Goal: Task Accomplishment & Management: Use online tool/utility

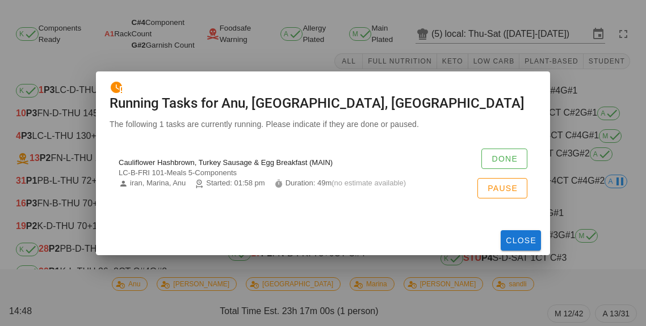
scroll to position [28, 0]
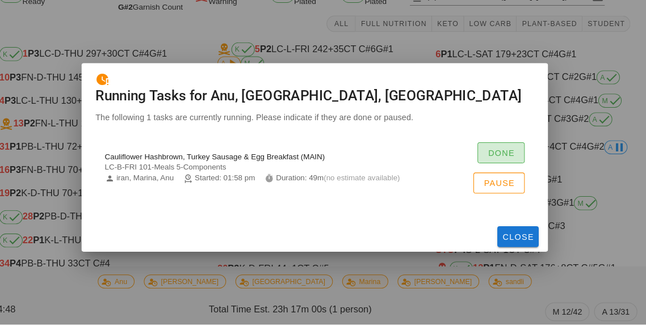
click at [509, 169] on button "Done" at bounding box center [504, 159] width 46 height 20
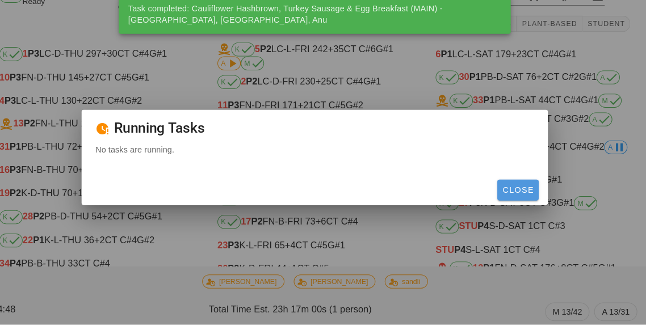
click at [526, 205] on button "Close" at bounding box center [520, 195] width 40 height 20
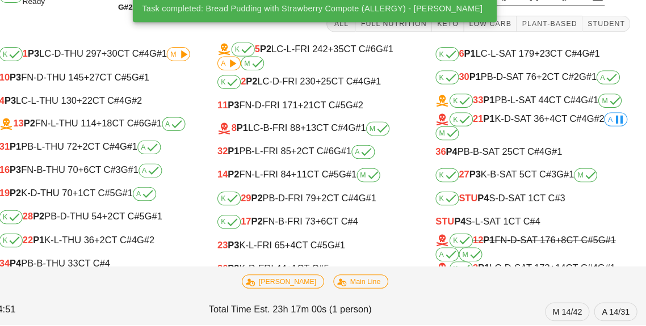
click at [321, 135] on span "+13" at bounding box center [316, 135] width 15 height 10
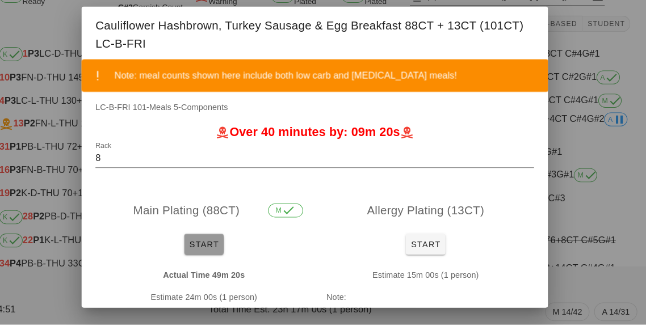
click at [228, 242] on button "Start" at bounding box center [215, 248] width 39 height 20
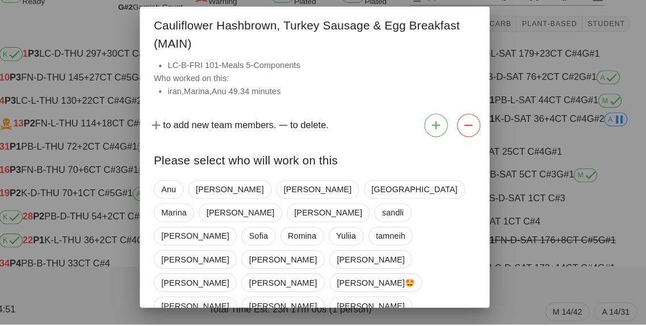
scroll to position [18, 0]
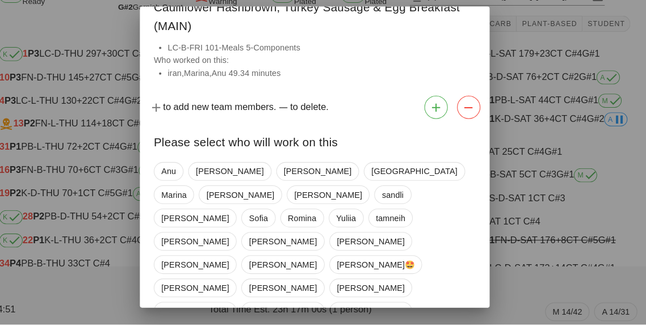
click at [580, 318] on div at bounding box center [323, 163] width 646 height 326
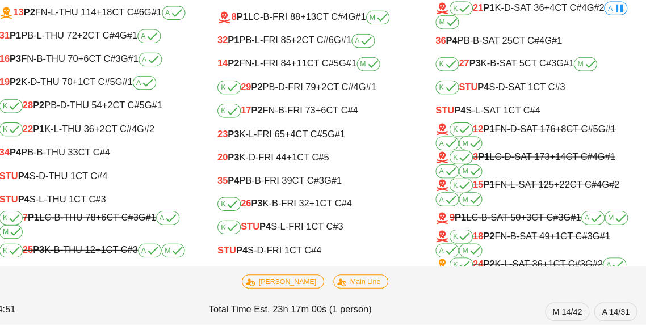
scroll to position [2, 0]
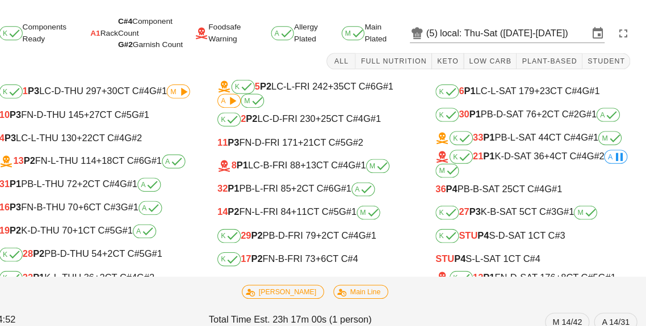
click at [297, 164] on div "8 P1 LC-B-FRI 88 +13 CT C#4 G#1 M" at bounding box center [322, 162] width 189 height 14
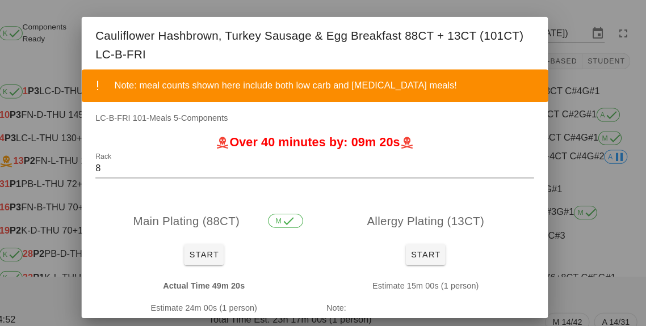
scroll to position [85, 0]
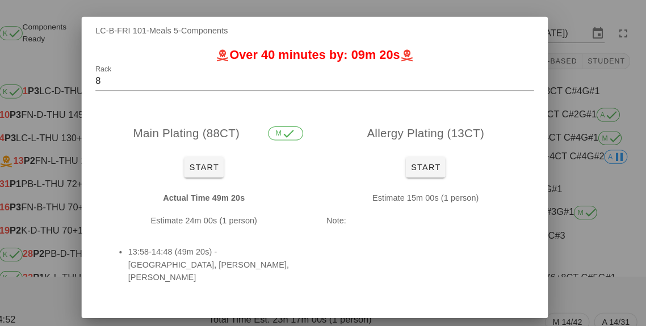
click at [617, 246] on div at bounding box center [323, 163] width 646 height 326
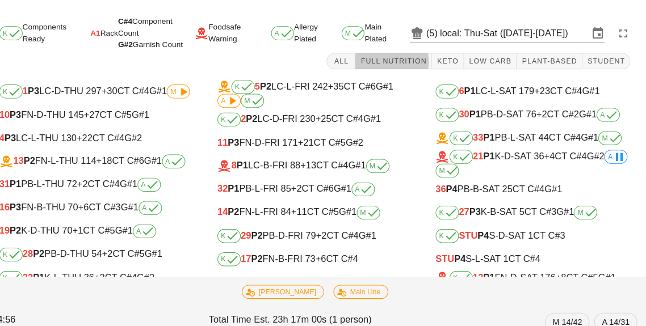
scroll to position [0, 0]
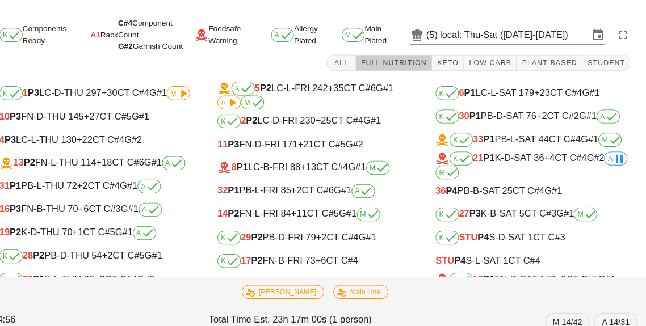
click at [393, 65] on span "Full Nutrition" at bounding box center [399, 61] width 65 height 8
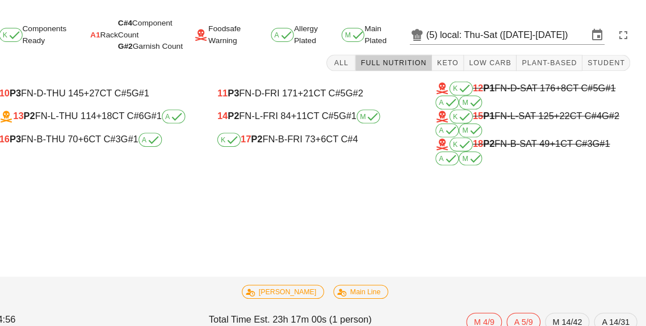
click at [132, 136] on div "16 P3 FN-B-THU 70 +6 CT C#3 G#1 A" at bounding box center [110, 136] width 189 height 14
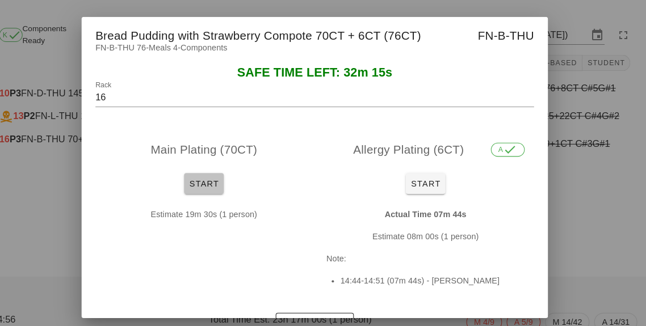
click at [215, 189] on button "Start" at bounding box center [215, 178] width 39 height 20
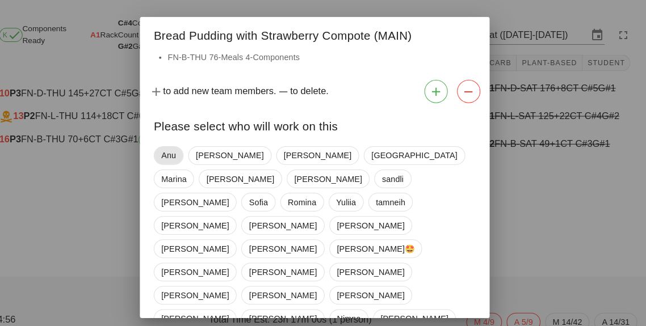
click at [174, 160] on span "Anu" at bounding box center [181, 151] width 14 height 17
click at [377, 160] on span "[GEOGRAPHIC_DATA]" at bounding box center [418, 151] width 83 height 17
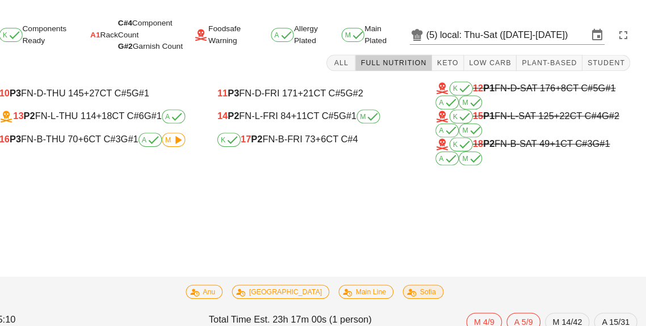
click at [146, 132] on span "G#1" at bounding box center [142, 135] width 17 height 10
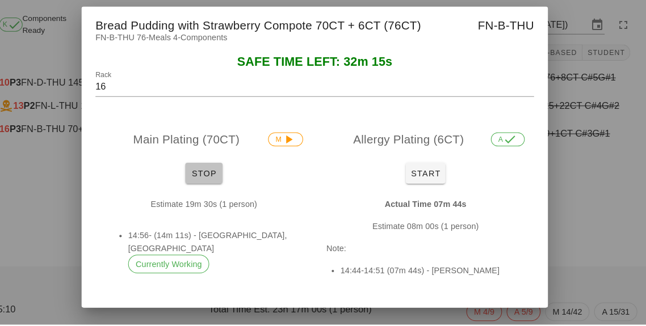
click at [207, 189] on button "Stop" at bounding box center [215, 178] width 36 height 20
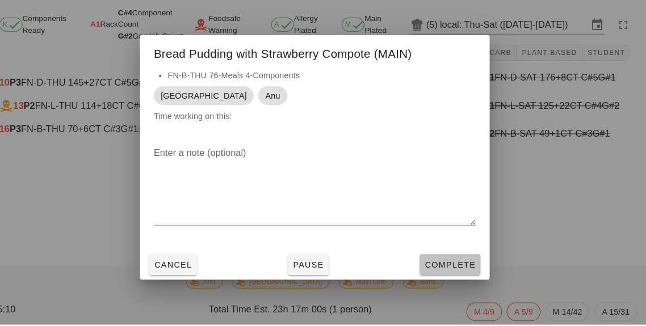
click at [449, 272] on span "Complete" at bounding box center [454, 267] width 50 height 9
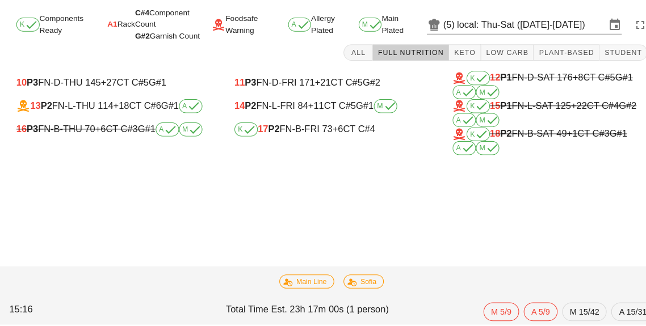
click at [284, 140] on div "K 17 P2 FN-B-FRI 73 +6 CT C#4" at bounding box center [322, 136] width 189 height 14
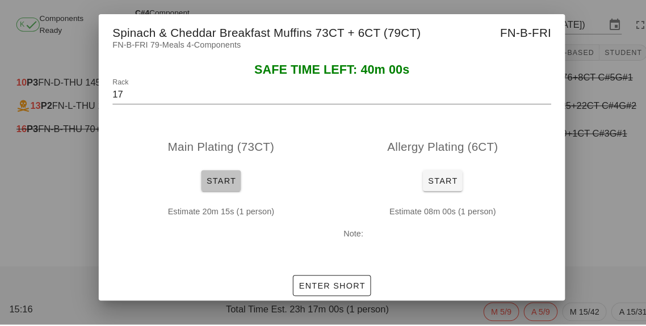
click at [218, 196] on button "Start" at bounding box center [215, 186] width 39 height 20
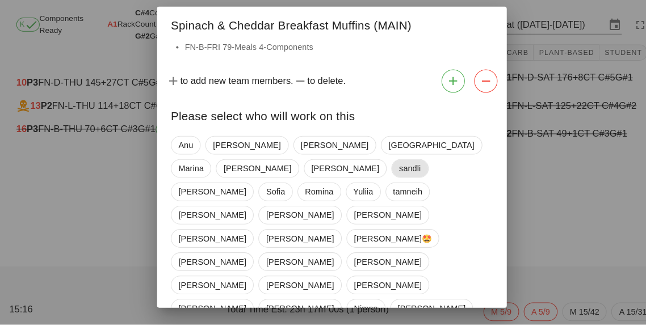
click at [388, 183] on span "sandli" at bounding box center [398, 174] width 21 height 17
click at [387, 183] on span "sandli" at bounding box center [397, 174] width 21 height 18
click at [170, 161] on span "Anu" at bounding box center [180, 151] width 29 height 18
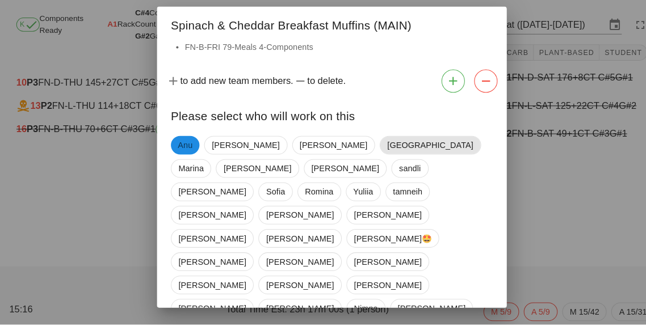
click at [377, 160] on span "[GEOGRAPHIC_DATA]" at bounding box center [418, 151] width 83 height 17
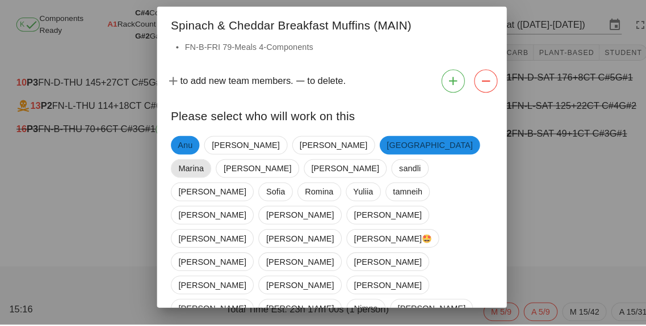
click at [198, 166] on span "Marina" at bounding box center [186, 174] width 24 height 17
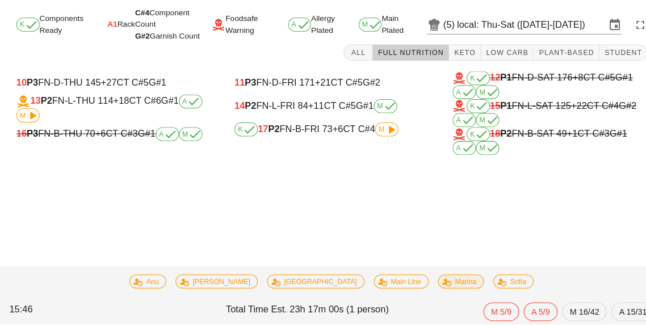
click at [307, 139] on div "K 17 P2 FN-B-FRI 73 +6 CT C#4 M" at bounding box center [322, 136] width 189 height 14
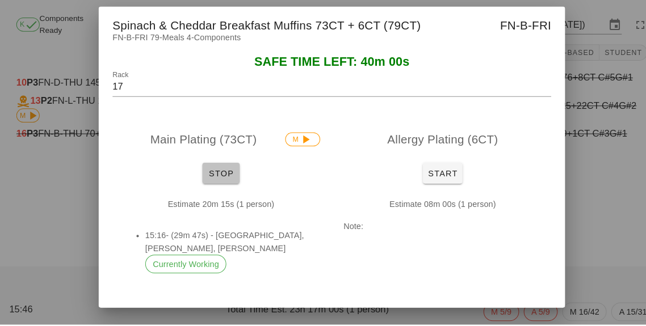
click at [221, 189] on button "Stop" at bounding box center [215, 178] width 36 height 20
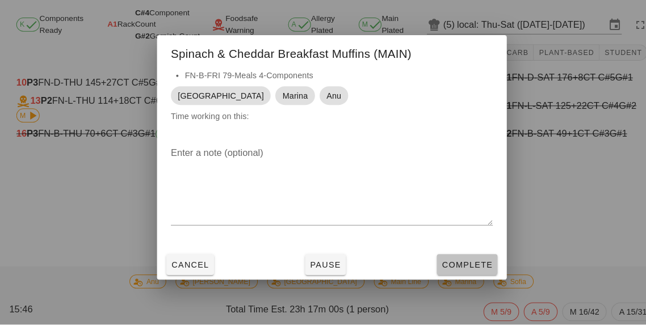
click at [454, 272] on span "Complete" at bounding box center [454, 267] width 50 height 9
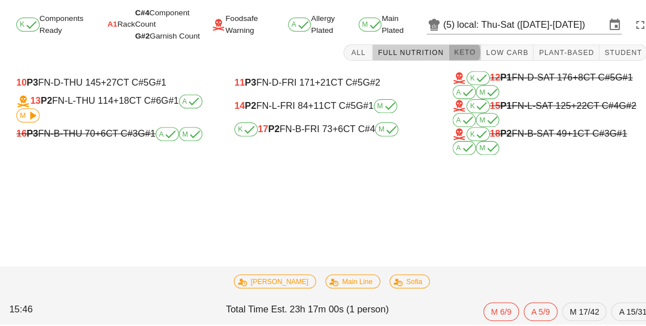
click at [468, 68] on button "Keto" at bounding box center [452, 61] width 31 height 16
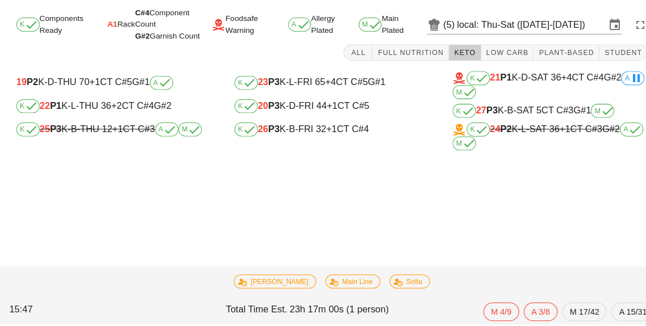
click at [295, 145] on div "K 26 P3 K-B-FRI 32 +1 CT C#4" at bounding box center [323, 136] width 208 height 23
click at [287, 141] on div "K 26 P3 K-B-FRI 32 +1 CT C#4" at bounding box center [322, 136] width 189 height 14
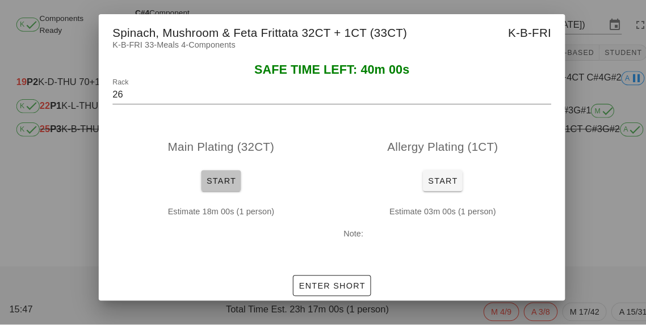
click at [217, 191] on span "Start" at bounding box center [215, 186] width 30 height 9
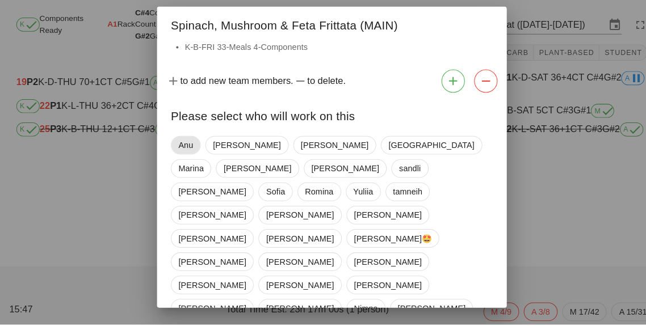
click at [175, 159] on span "Anu" at bounding box center [181, 151] width 14 height 17
click at [369, 159] on span "[GEOGRAPHIC_DATA]" at bounding box center [418, 151] width 98 height 18
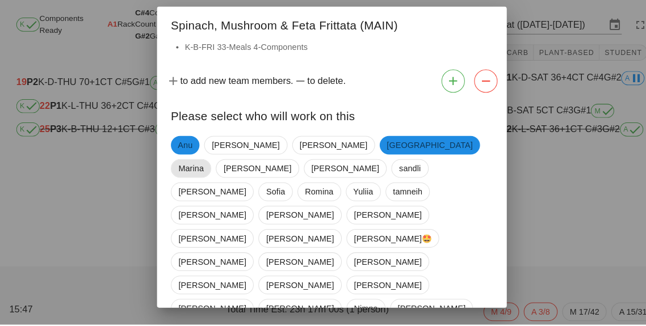
click at [198, 166] on span "Marina" at bounding box center [186, 174] width 24 height 17
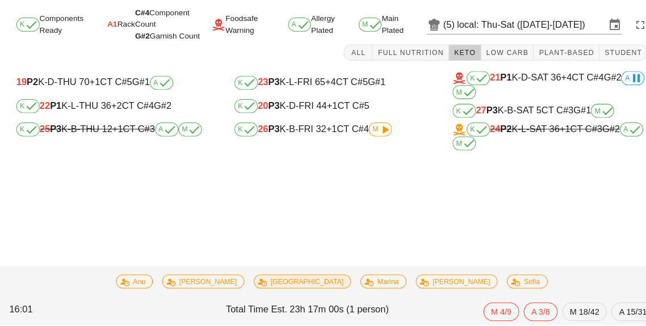
click at [361, 118] on div "K 20 P3 K-D-FRI 44 +1 CT C#5" at bounding box center [322, 114] width 189 height 14
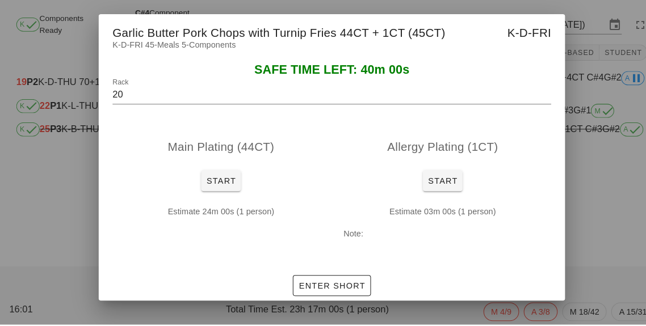
click at [26, 290] on div at bounding box center [323, 163] width 646 height 326
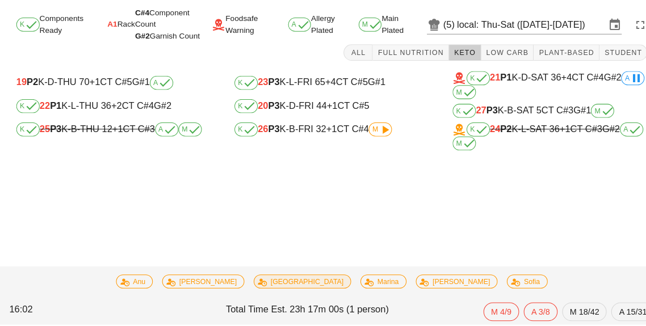
click at [264, 146] on div "K 26 P3 K-B-FRI 32 +1 CT C#4 M" at bounding box center [323, 136] width 208 height 23
click at [314, 141] on div "K 26 P3 K-B-FRI 32 +1 CT C#4 M" at bounding box center [322, 136] width 189 height 14
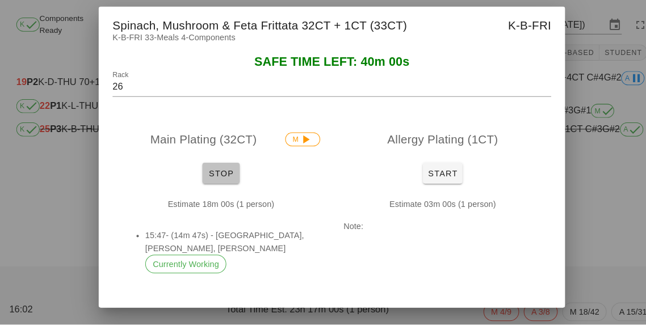
click at [204, 189] on button "Stop" at bounding box center [215, 178] width 36 height 20
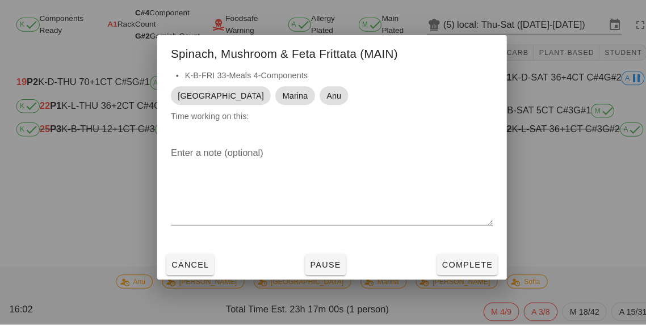
click at [457, 242] on div at bounding box center [322, 238] width 313 height 8
click at [469, 272] on span "Complete" at bounding box center [454, 267] width 50 height 9
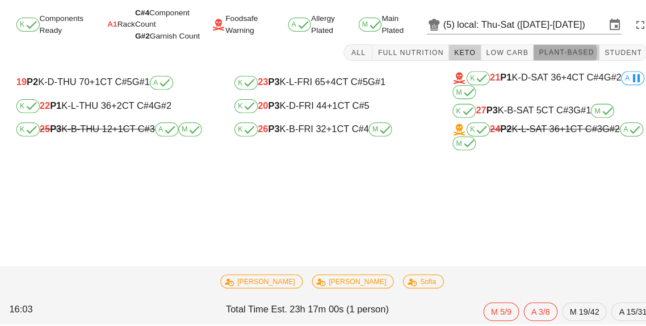
click at [559, 62] on span "Plant-Based" at bounding box center [551, 61] width 54 height 8
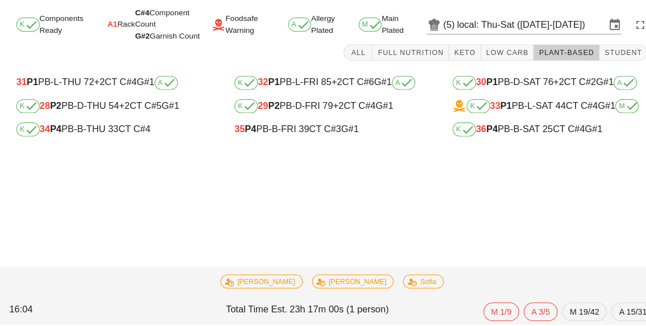
click at [263, 137] on div "35 P4 PB-B-FRI 39 CT C#3 G#1" at bounding box center [322, 136] width 189 height 10
type input "35"
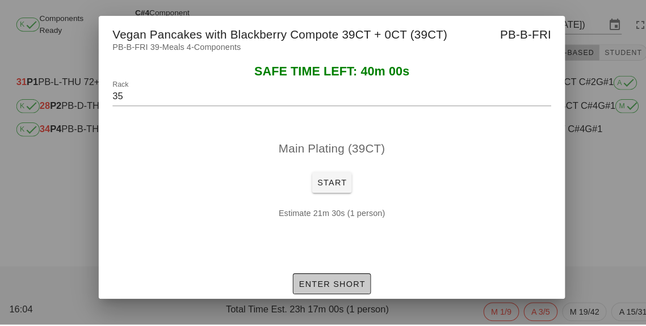
click at [318, 297] on button "Enter Short" at bounding box center [322, 286] width 75 height 20
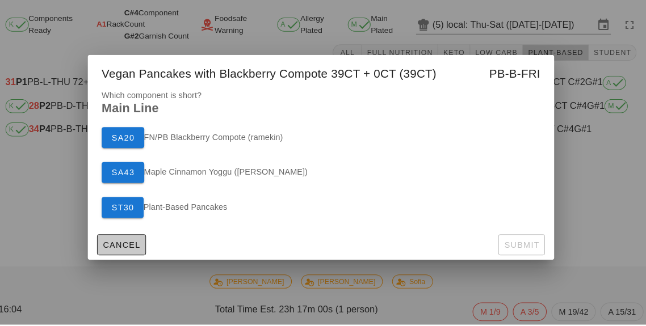
click at [117, 253] on span "Cancel" at bounding box center [128, 248] width 37 height 9
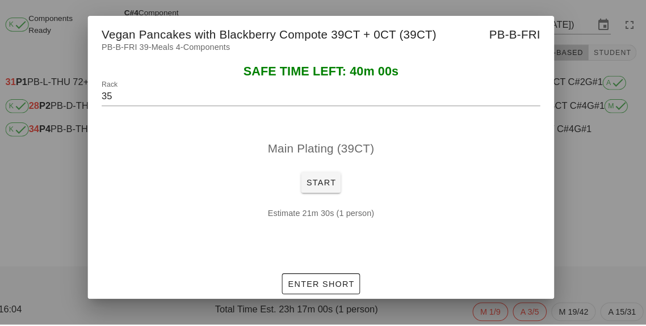
click at [321, 173] on div "Main Plating (39CT)" at bounding box center [322, 155] width 427 height 36
click at [324, 198] on button "Start" at bounding box center [323, 188] width 39 height 20
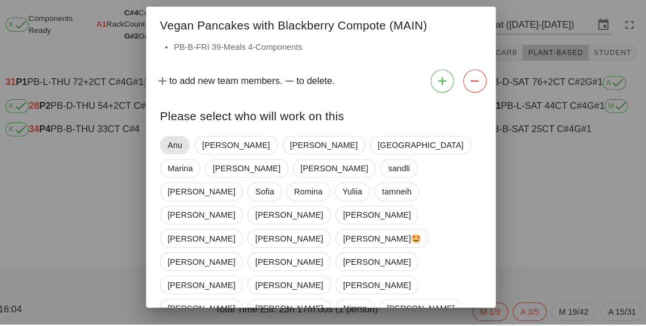
click at [180, 158] on span "Anu" at bounding box center [181, 151] width 14 height 17
click at [369, 158] on span "[GEOGRAPHIC_DATA]" at bounding box center [418, 151] width 98 height 18
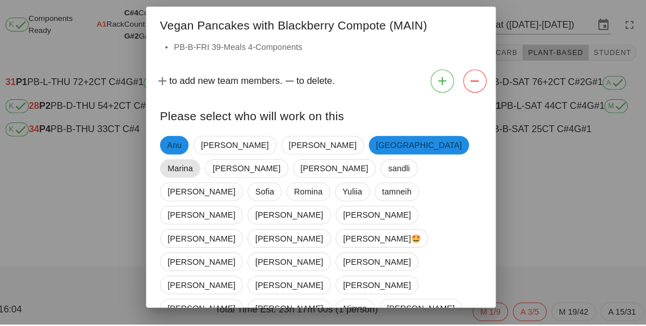
click at [198, 166] on span "Marina" at bounding box center [186, 174] width 24 height 17
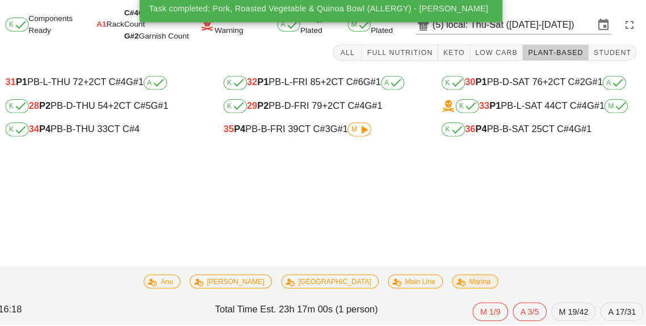
click at [267, 117] on b "P2" at bounding box center [266, 113] width 11 height 10
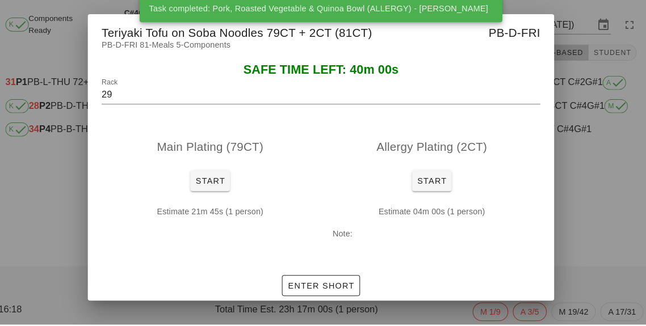
click at [600, 269] on div at bounding box center [323, 163] width 646 height 326
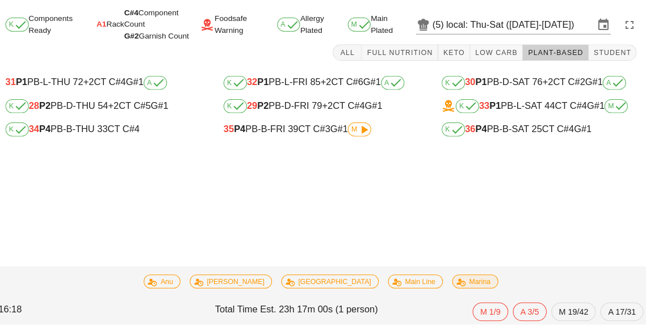
click at [252, 141] on div "35 P4 PB-B-FRI 39 CT C#3 G#1 M" at bounding box center [322, 136] width 189 height 14
type input "35"
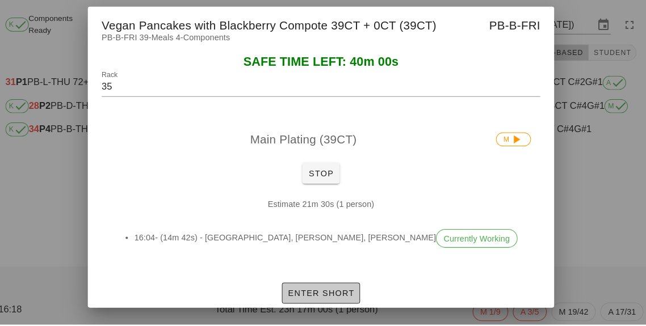
click at [327, 306] on button "Enter Short" at bounding box center [322, 295] width 75 height 20
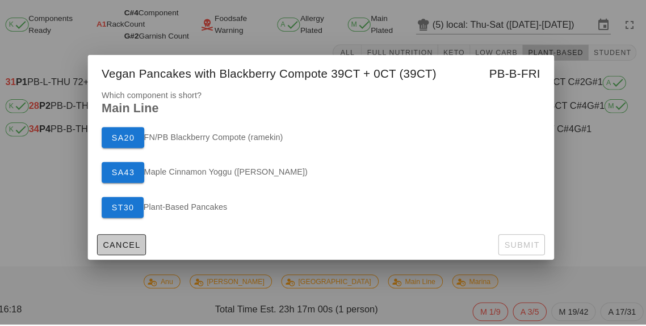
click at [110, 253] on span "Cancel" at bounding box center [128, 248] width 37 height 9
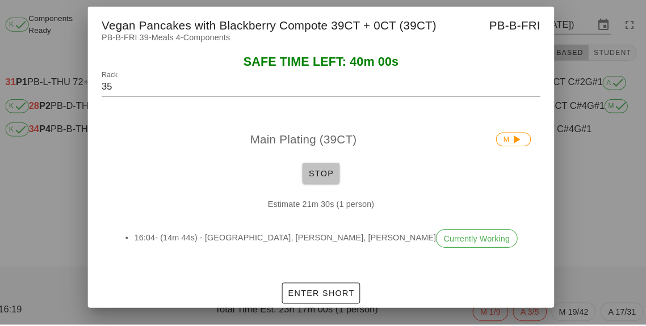
click at [319, 183] on span "Stop" at bounding box center [322, 178] width 27 height 9
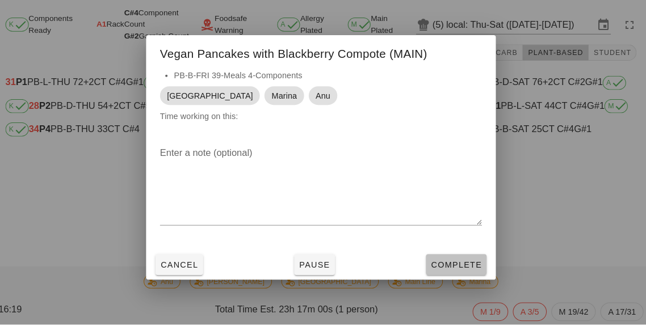
click at [451, 272] on span "Complete" at bounding box center [454, 267] width 50 height 9
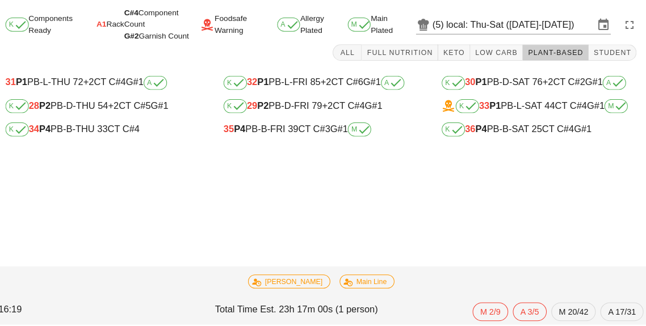
click at [475, 140] on b "P4" at bounding box center [478, 135] width 11 height 10
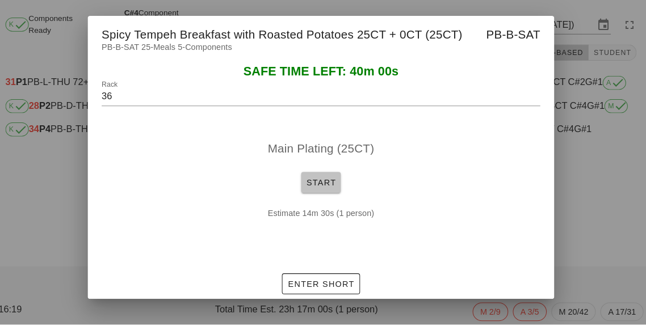
click at [311, 198] on button "Start" at bounding box center [323, 188] width 39 height 20
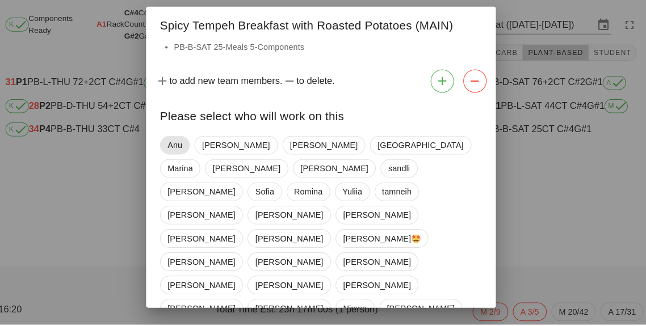
click at [174, 160] on span "Anu" at bounding box center [181, 151] width 14 height 17
click at [369, 161] on span "[GEOGRAPHIC_DATA]" at bounding box center [418, 151] width 98 height 18
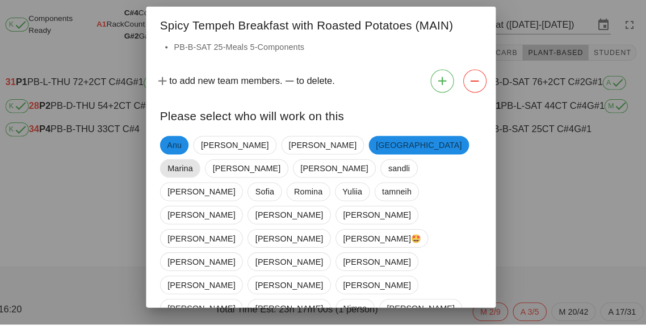
click at [198, 166] on span "Marina" at bounding box center [186, 174] width 24 height 17
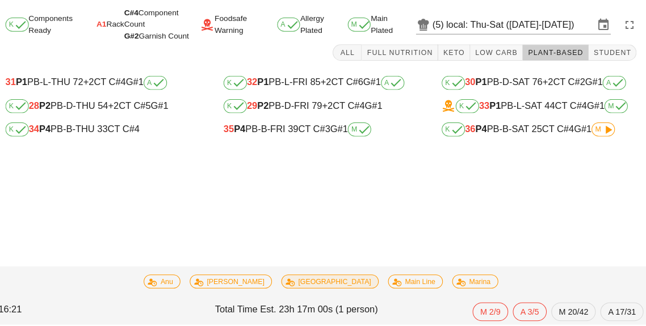
click at [531, 130] on div "K 36 P4 PB-B-SAT 25 CT C#4 G#1 M" at bounding box center [534, 136] width 189 height 14
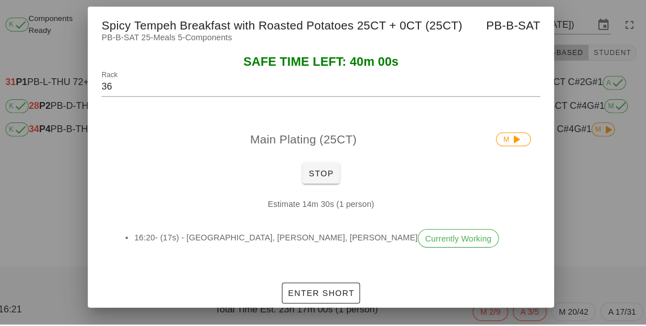
click at [571, 272] on div at bounding box center [323, 163] width 646 height 326
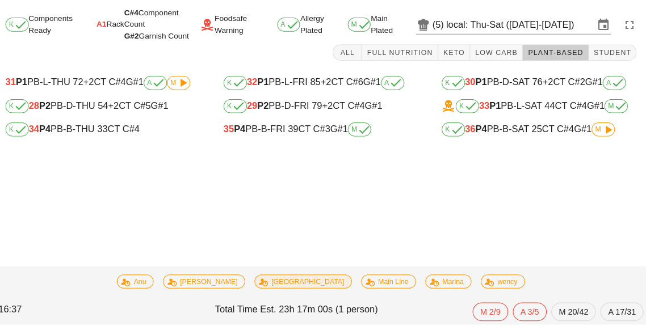
click at [516, 133] on div "K 36 P4 PB-B-SAT 25 CT C#4 G#1 M" at bounding box center [534, 136] width 189 height 14
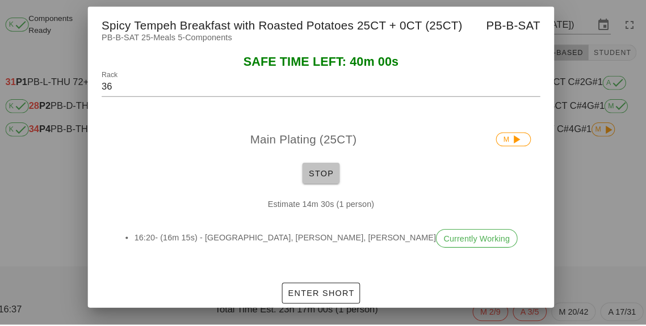
click at [313, 183] on span "Stop" at bounding box center [322, 178] width 27 height 9
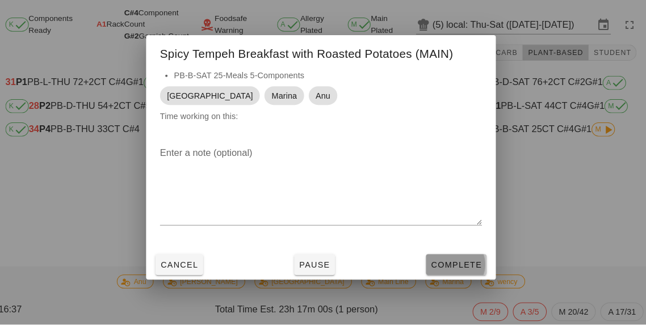
click at [450, 278] on button "Complete" at bounding box center [454, 268] width 59 height 20
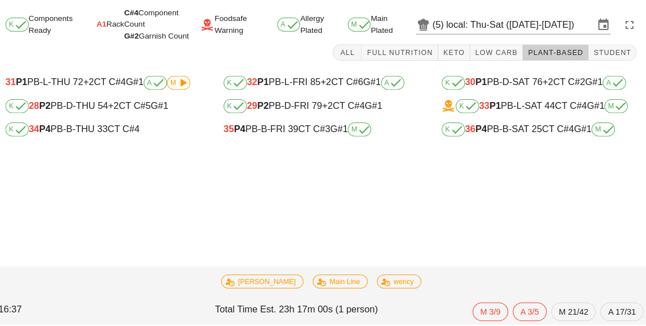
click at [104, 129] on div "K 34 P4 PB-B-THU 33 CT C#4" at bounding box center [110, 136] width 189 height 14
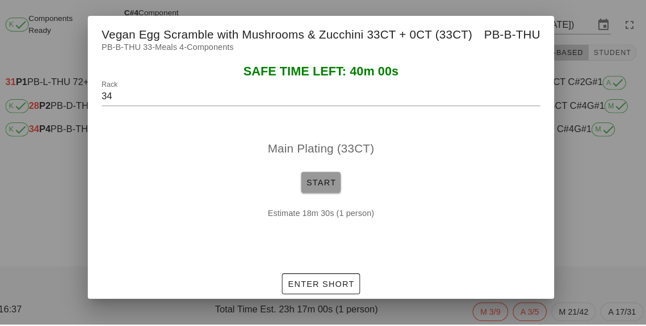
click at [319, 192] on span "Start" at bounding box center [323, 187] width 30 height 9
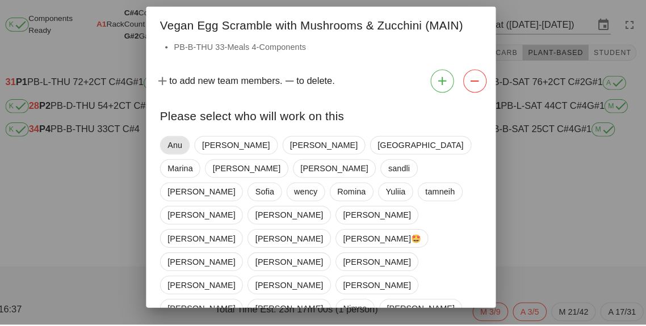
click at [183, 160] on span "Anu" at bounding box center [181, 151] width 14 height 17
click at [377, 160] on span "[GEOGRAPHIC_DATA]" at bounding box center [418, 151] width 83 height 17
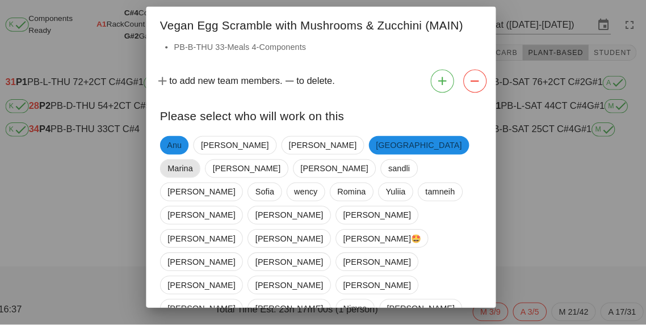
click at [198, 166] on span "Marina" at bounding box center [186, 174] width 24 height 17
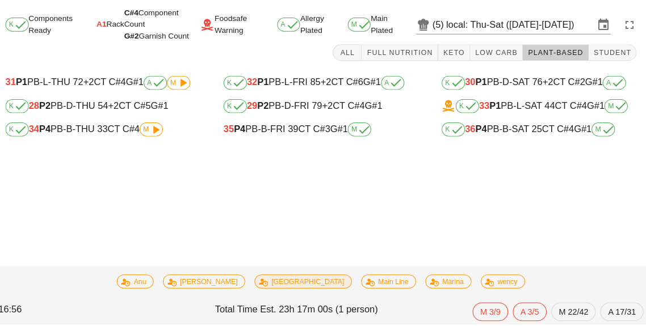
click at [83, 118] on div "K 28 P2 PB-D-THU 54 +2 CT C#5 G#1" at bounding box center [110, 114] width 189 height 14
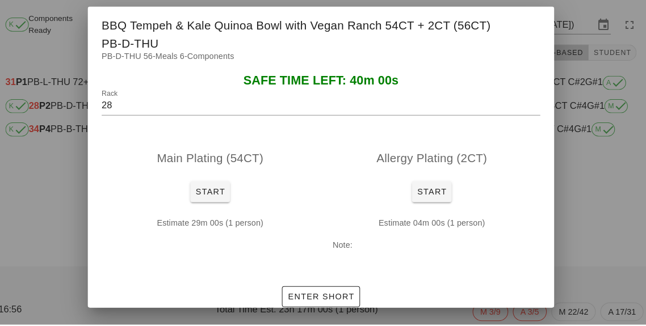
click at [86, 277] on div at bounding box center [323, 163] width 646 height 326
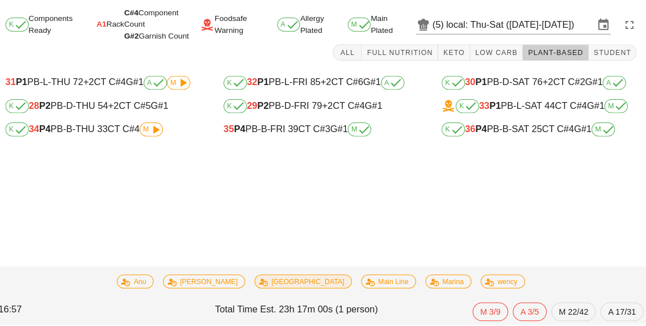
click at [60, 85] on div "31 P1 PB-L-THU 72 +2 CT C#4 G#1 A M" at bounding box center [110, 91] width 189 height 14
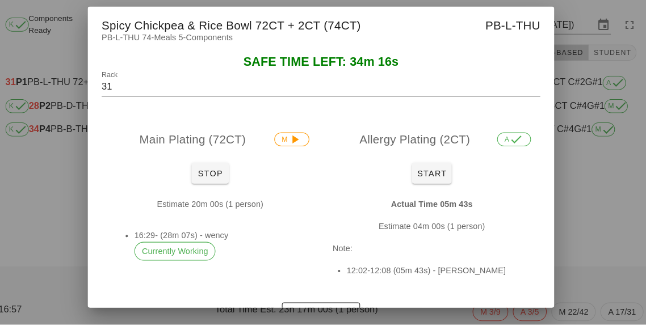
click at [596, 235] on div at bounding box center [323, 163] width 646 height 326
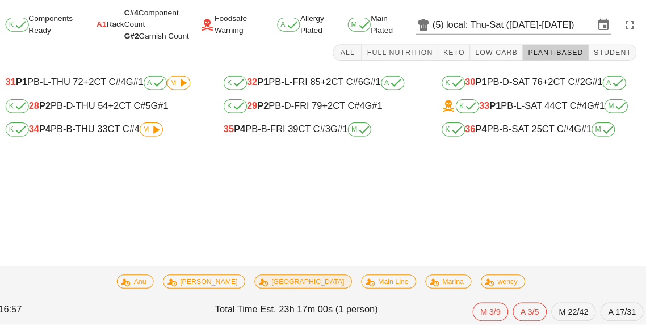
click at [69, 136] on div "K 34 P4 PB-B-THU 33 CT C#4 M" at bounding box center [110, 136] width 189 height 14
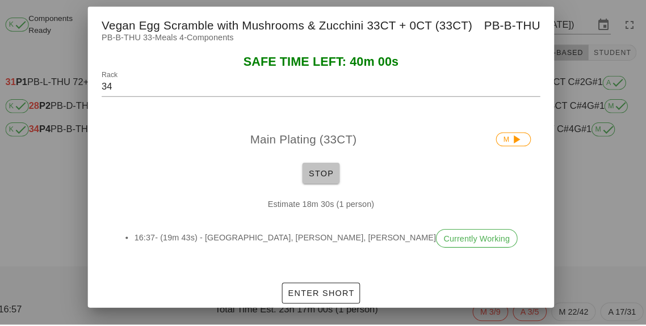
click at [327, 183] on span "Stop" at bounding box center [322, 178] width 27 height 9
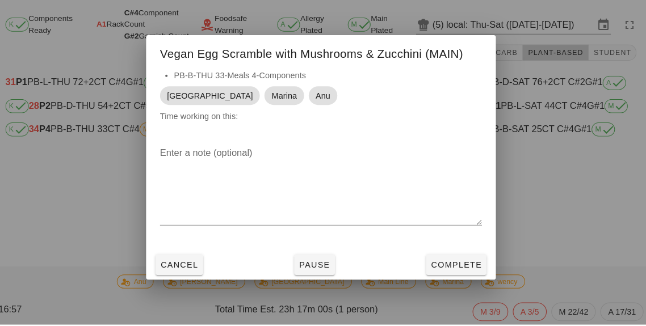
click at [452, 253] on div "Enter a note (optional)" at bounding box center [323, 198] width 340 height 110
click at [449, 272] on span "Complete" at bounding box center [454, 267] width 50 height 9
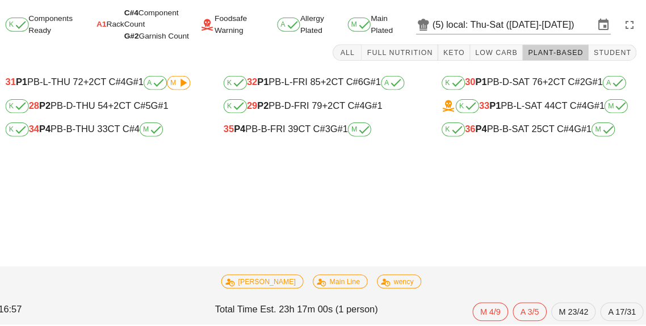
click at [335, 108] on div "K 29 P2 PB-D-FRI 79 +2 CT C#4 G#1" at bounding box center [322, 114] width 189 height 14
type input "29"
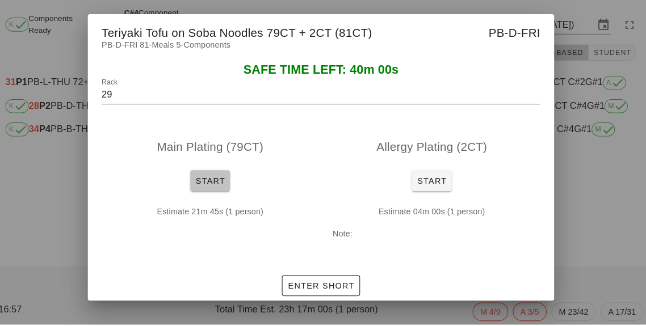
click at [214, 191] on span "Start" at bounding box center [215, 186] width 30 height 9
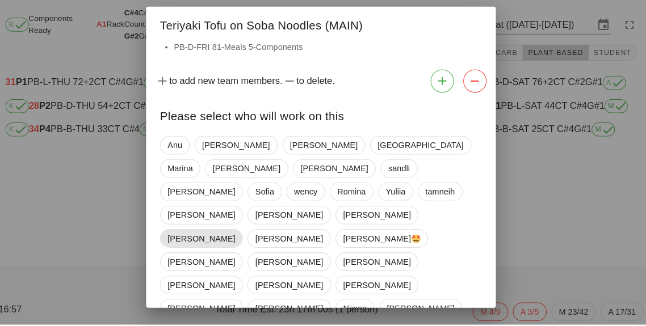
click at [239, 234] on span "[PERSON_NAME]" at bounding box center [207, 242] width 66 height 17
